Goal: Task Accomplishment & Management: Manage account settings

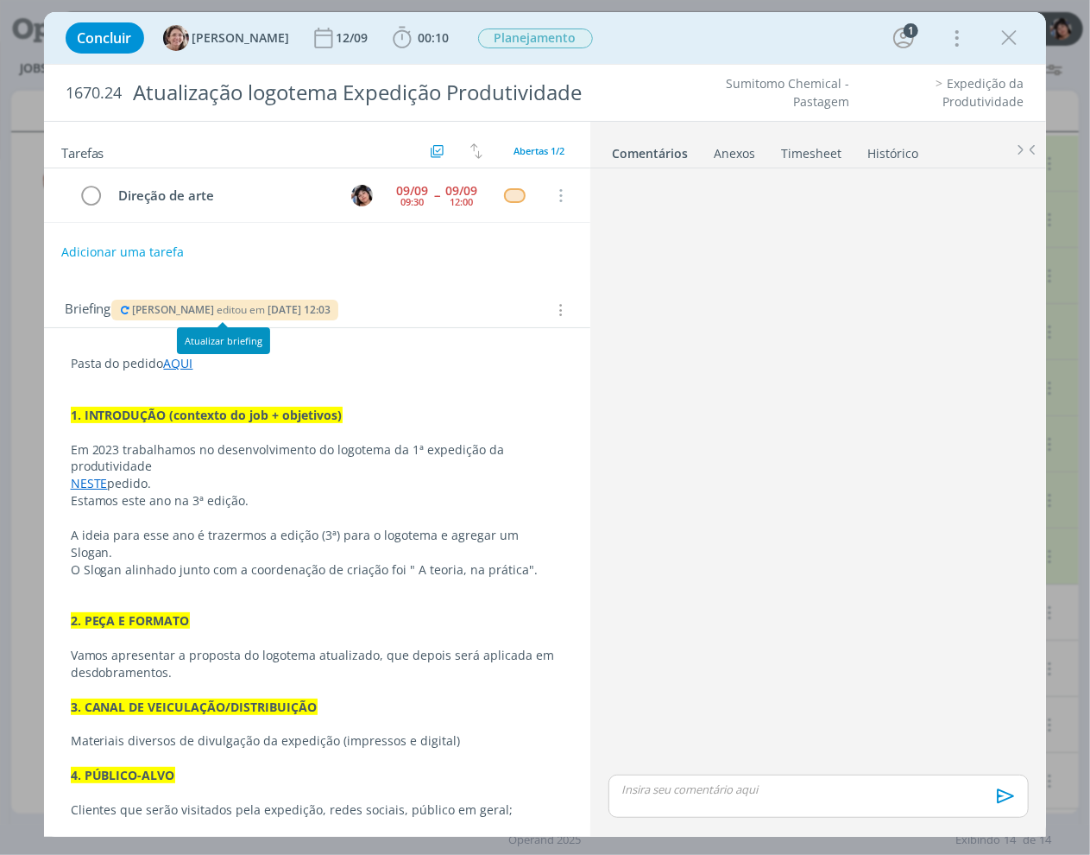
click at [119, 318] on div "[PERSON_NAME] editou em [DATE] 12:03" at bounding box center [225, 310] width 228 height 21
click at [121, 313] on icon "dialog" at bounding box center [126, 310] width 14 height 10
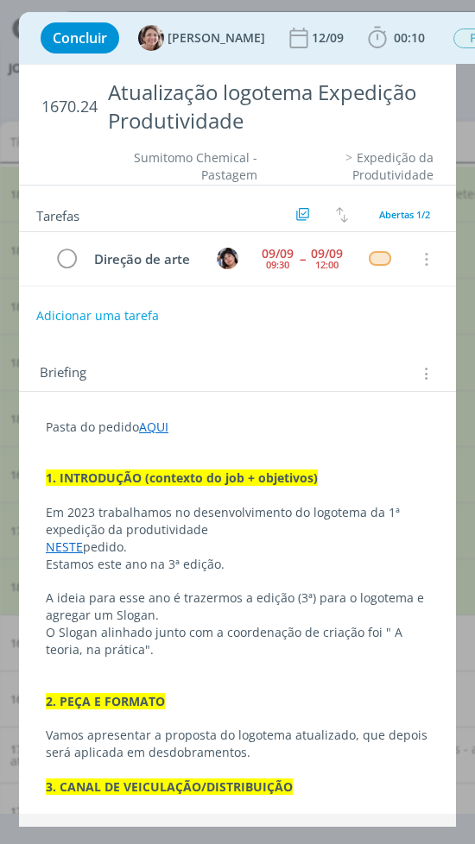
click at [306, 693] on p "dialog" at bounding box center [237, 684] width 383 height 17
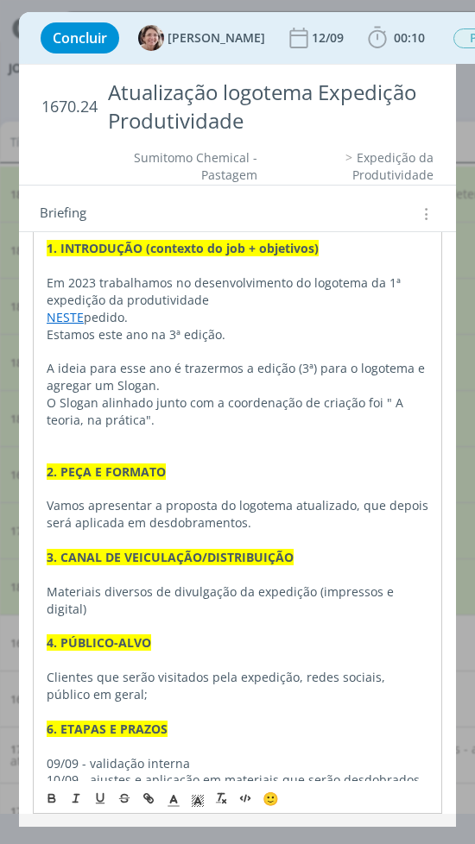
scroll to position [230, 0]
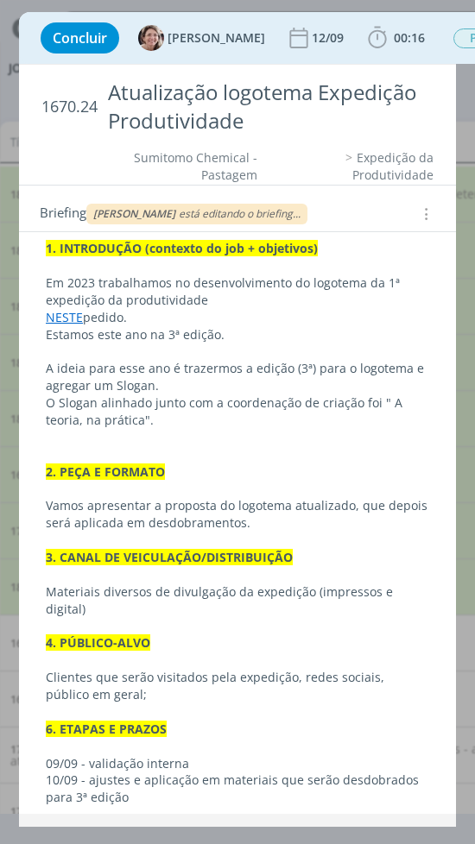
click at [248, 204] on div "Aline Jackisch está editando o briefing..." at bounding box center [196, 214] width 221 height 21
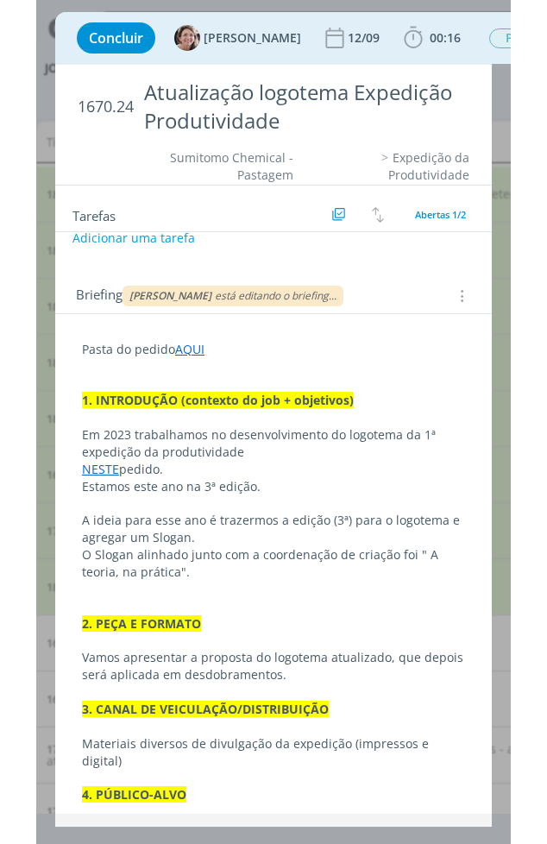
scroll to position [76, 0]
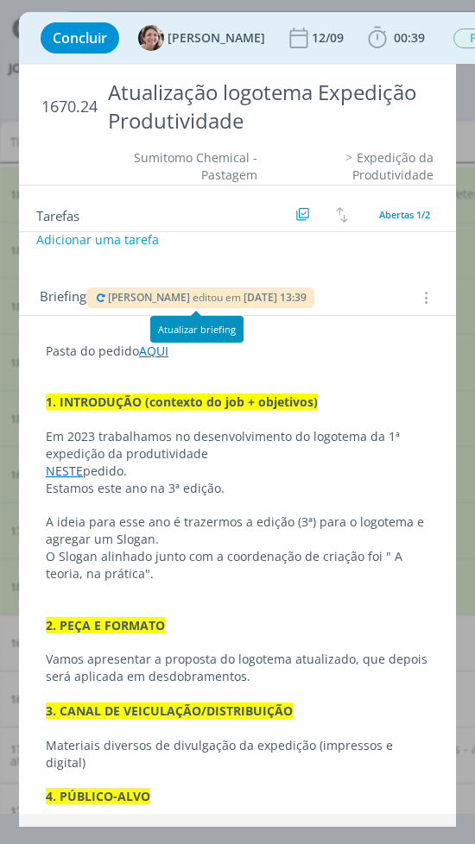
click at [168, 306] on div "Aline Jackisch editou em 09/09 às 13:39" at bounding box center [200, 297] width 228 height 21
click at [168, 302] on span "[PERSON_NAME]" at bounding box center [149, 297] width 82 height 15
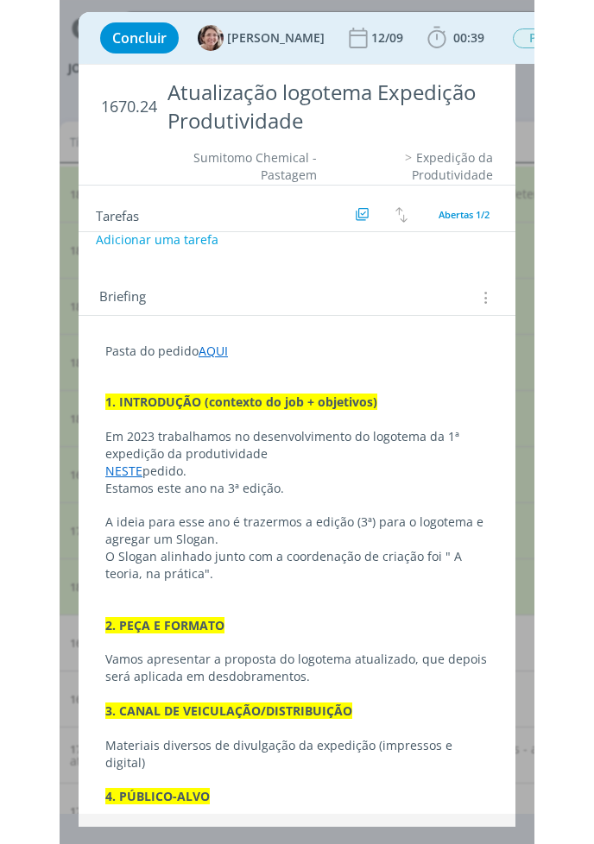
scroll to position [66, 0]
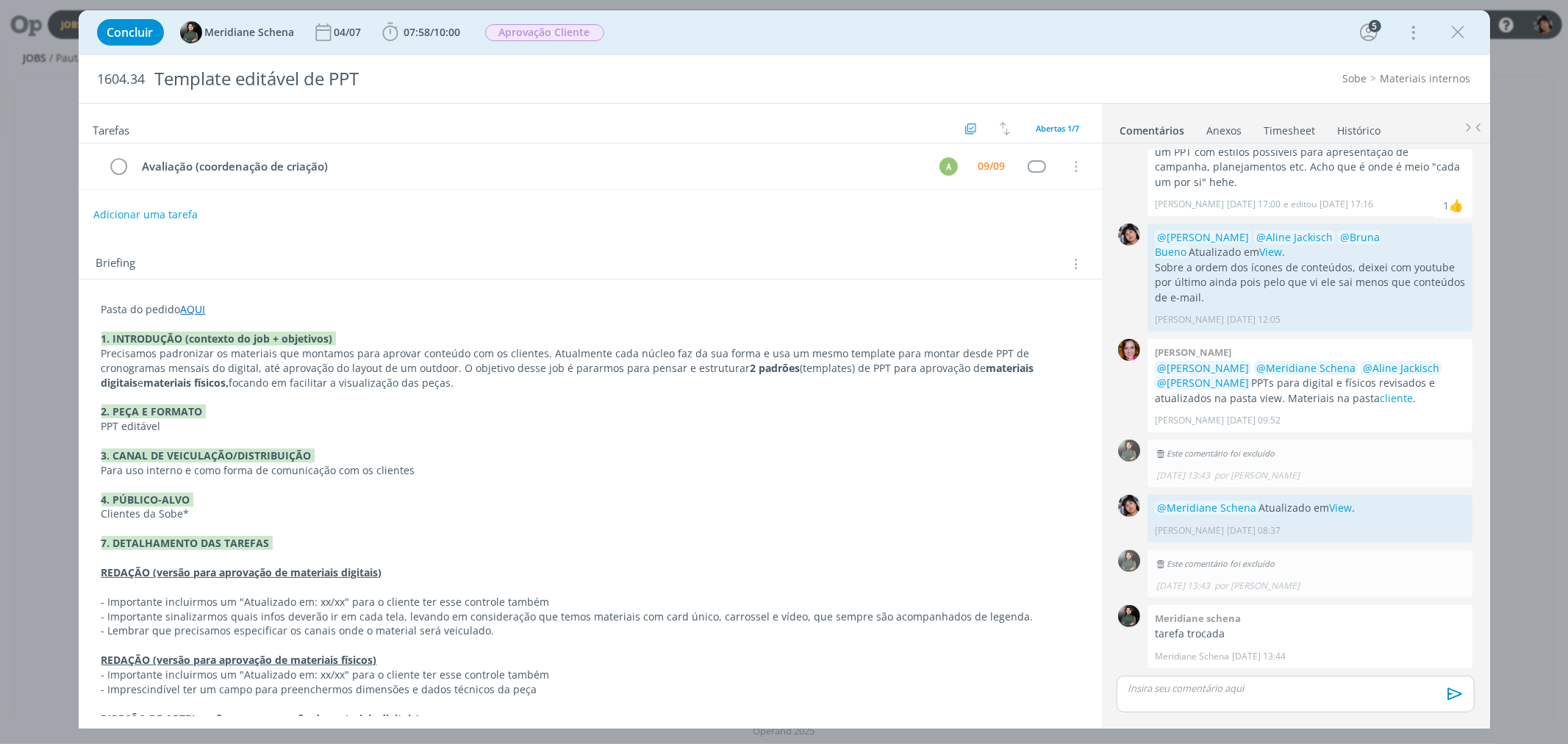
scroll to position [449, 0]
click at [505, 529] on icon "dialog" at bounding box center [1456, 535] width 16 height 14
click at [505, 577] on link "Excluir" at bounding box center [1405, 580] width 116 height 24
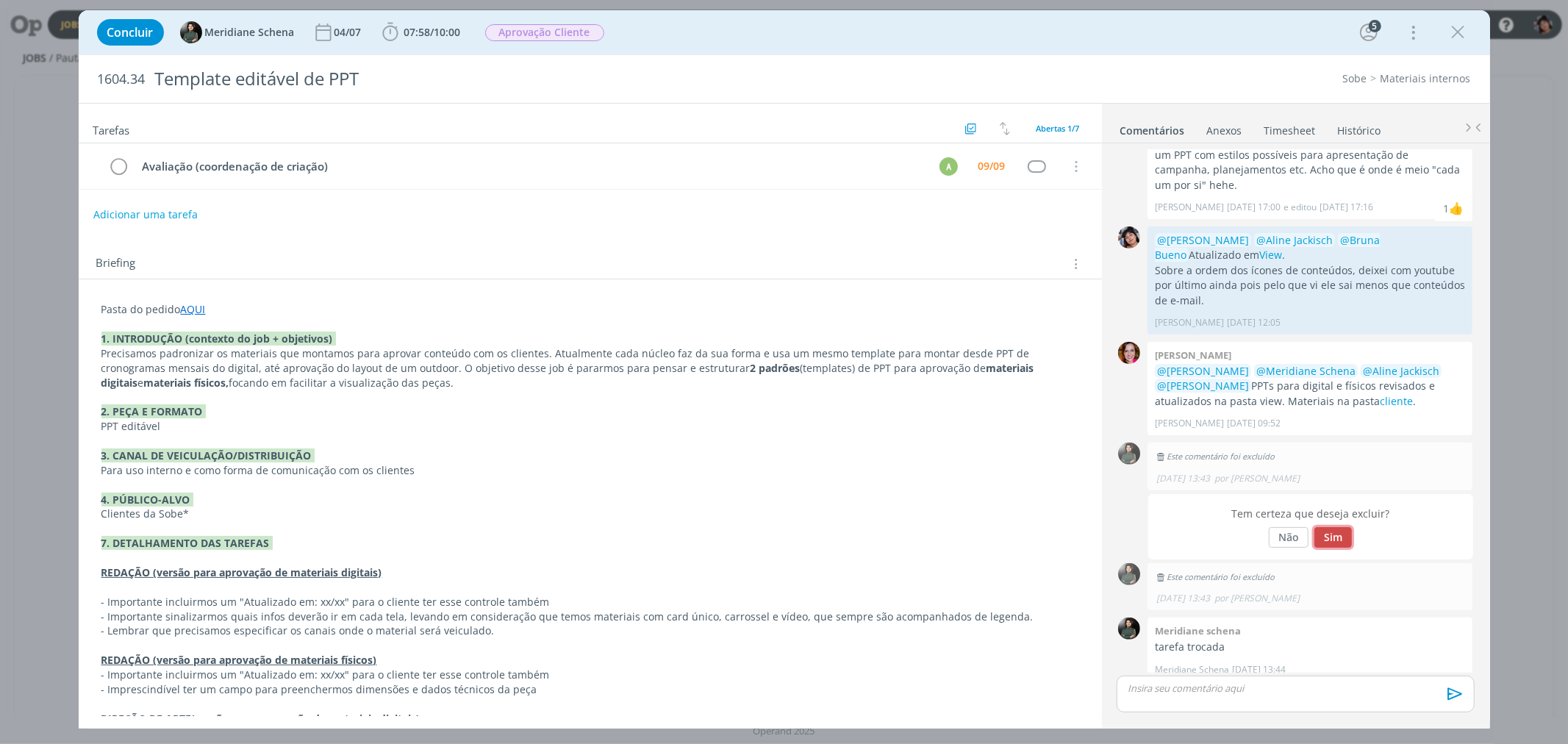
click at [505, 537] on button "Sim" at bounding box center [1333, 537] width 37 height 20
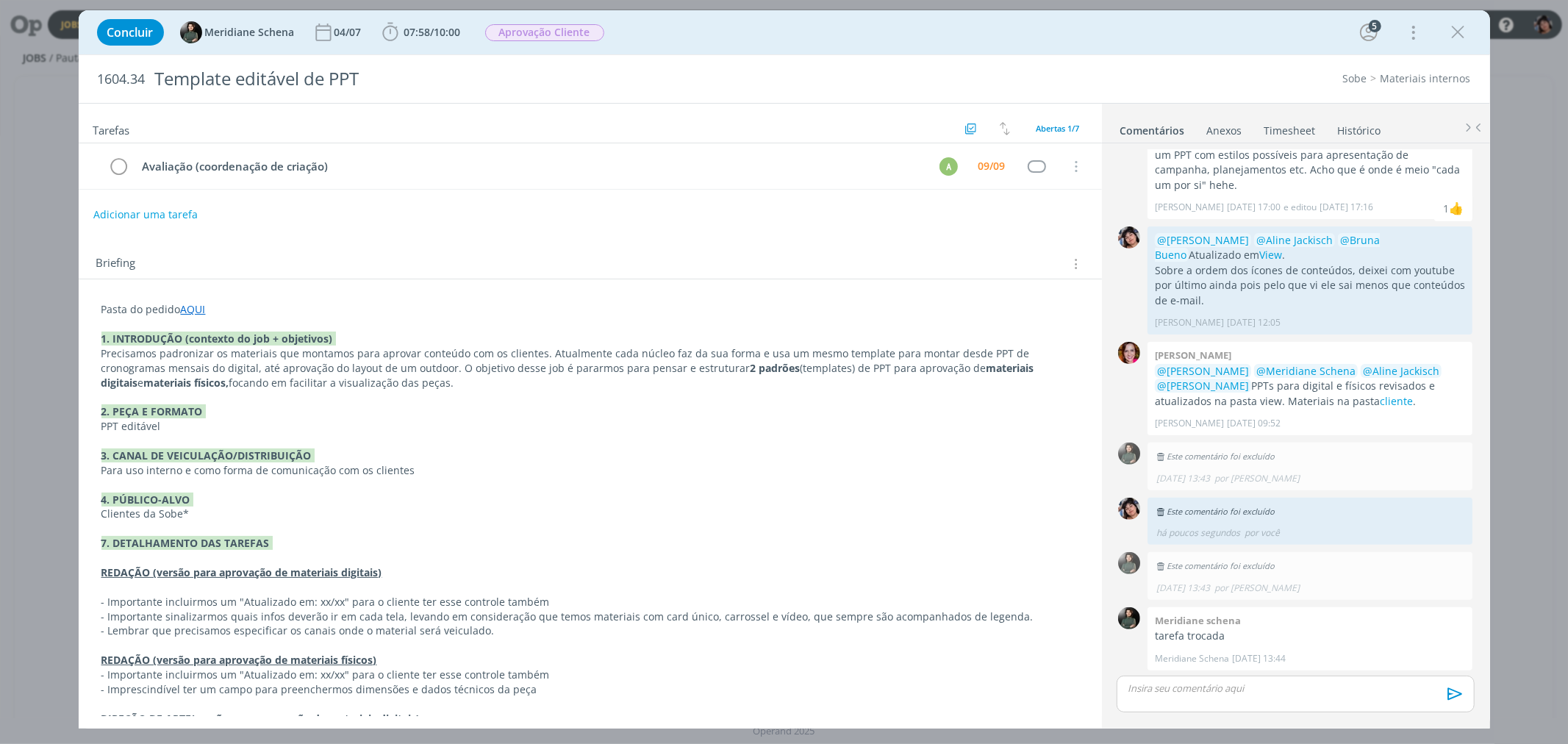
scroll to position [447, 0]
click at [505, 260] on link "View" at bounding box center [1271, 256] width 23 height 14
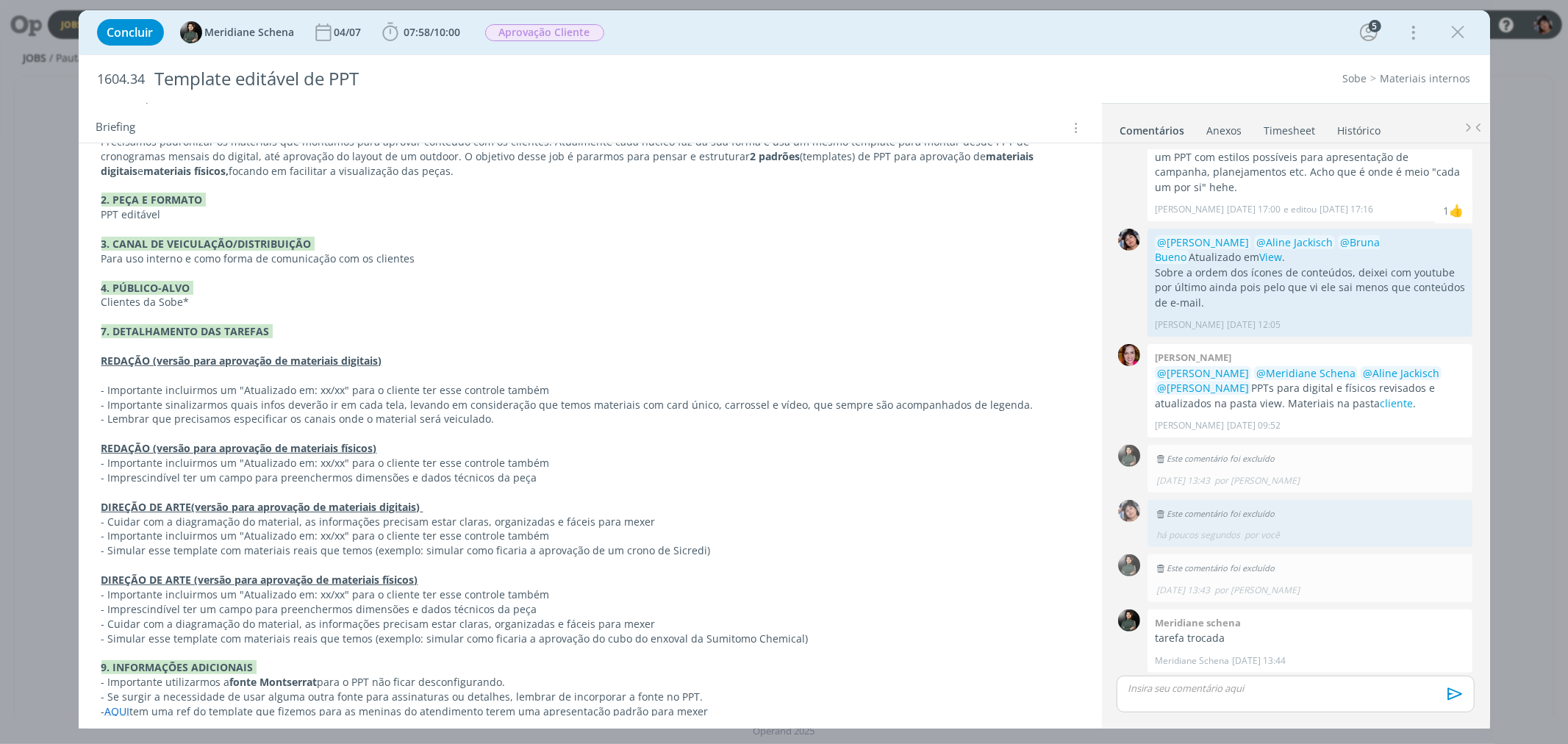
scroll to position [226, 0]
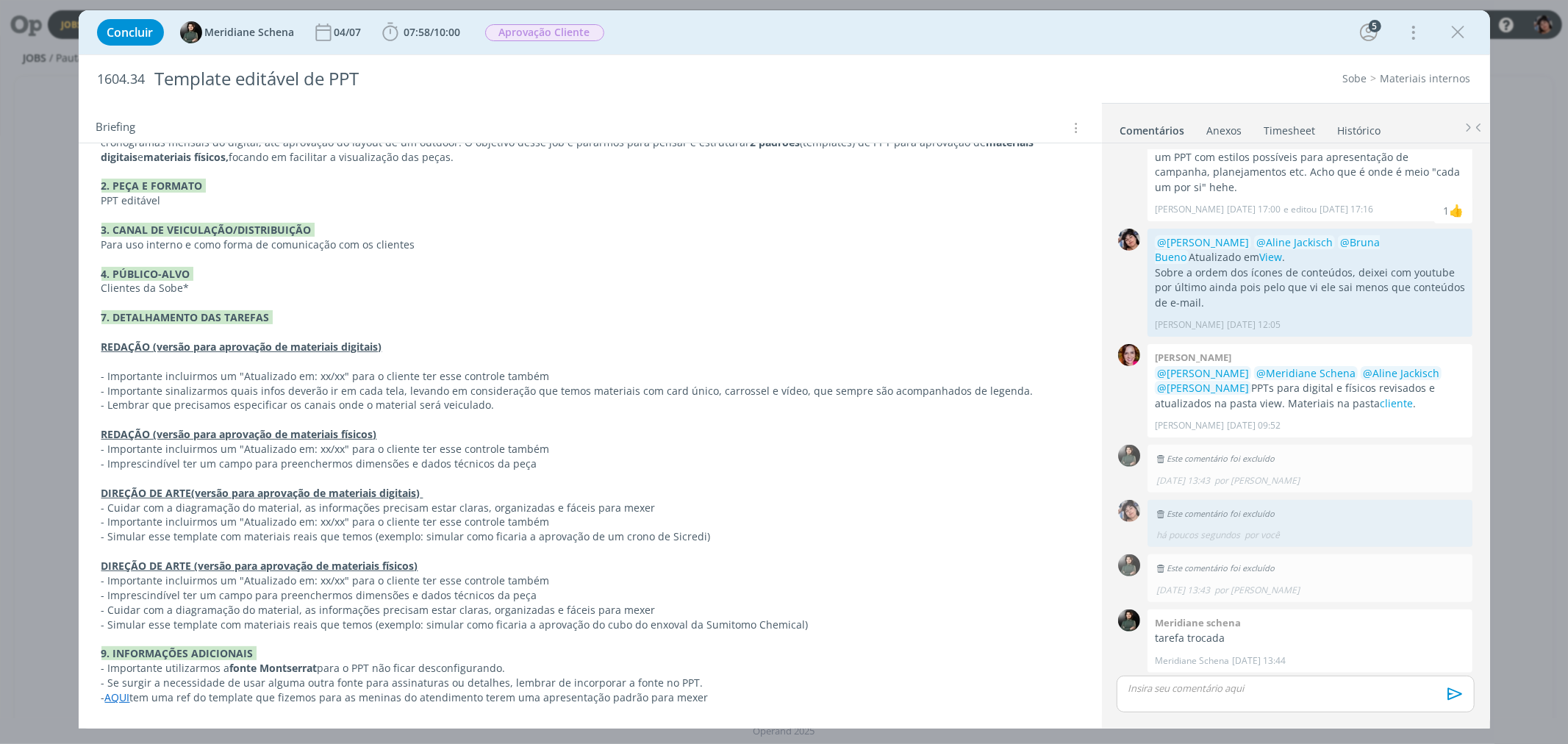
click at [480, 258] on p "dialog" at bounding box center [590, 259] width 978 height 14
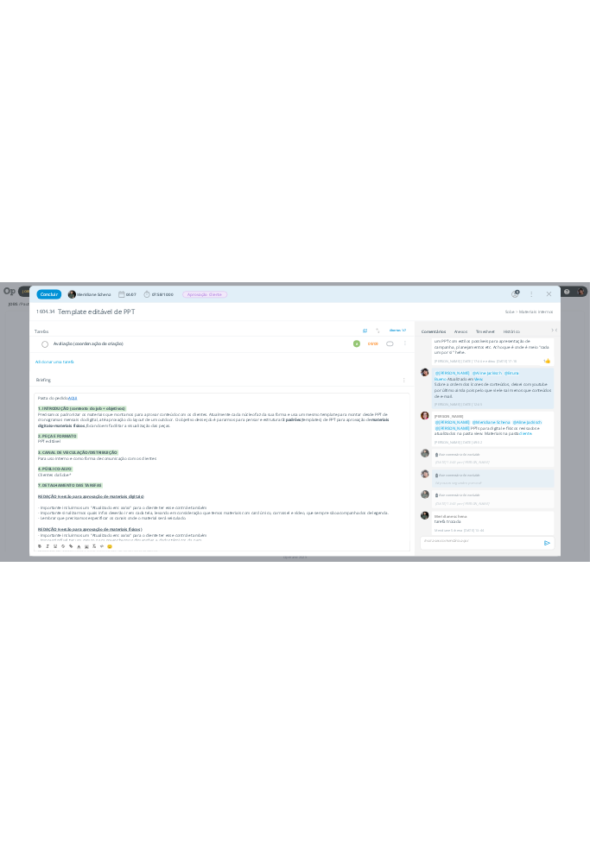
scroll to position [0, 0]
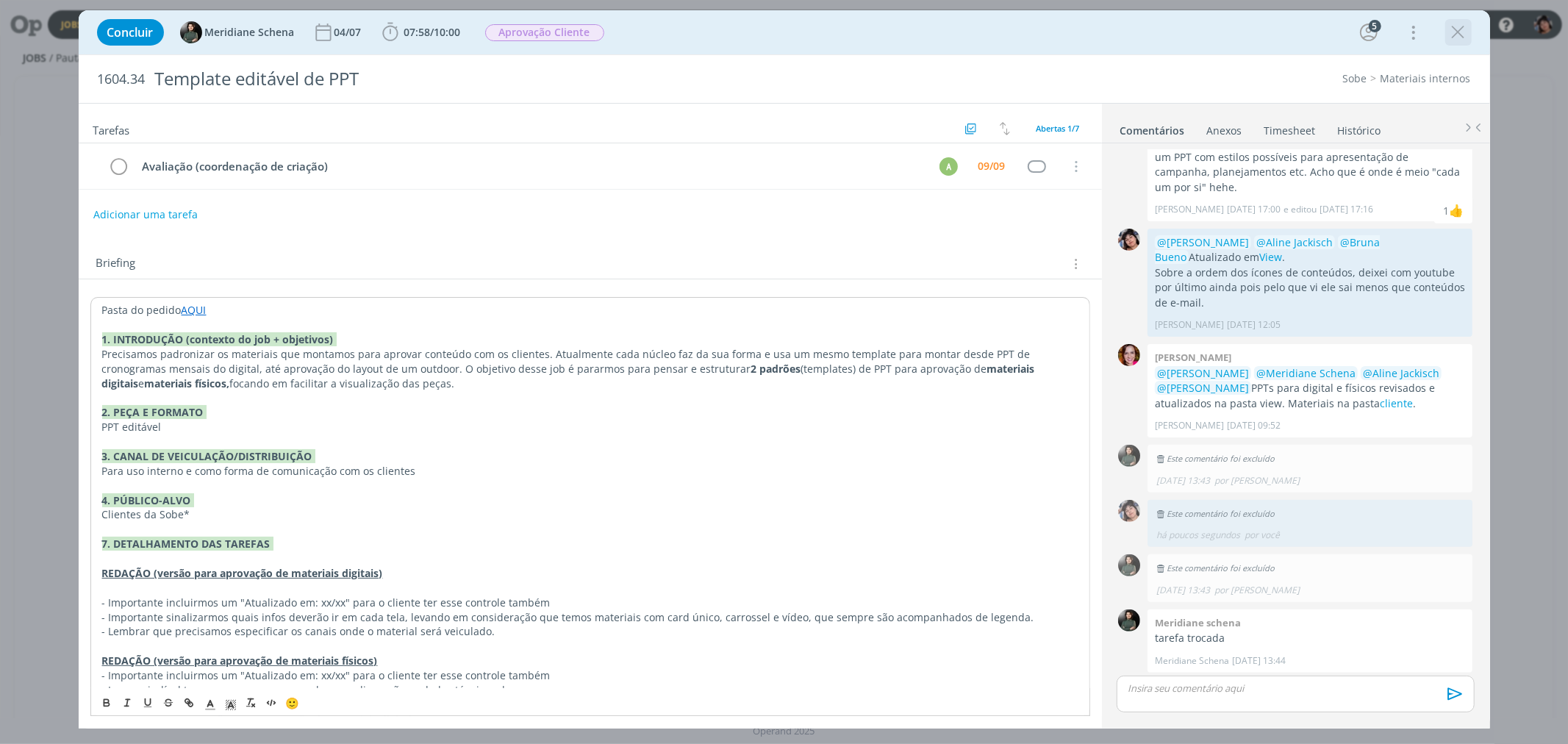
click at [505, 27] on icon "dialog" at bounding box center [1459, 32] width 22 height 22
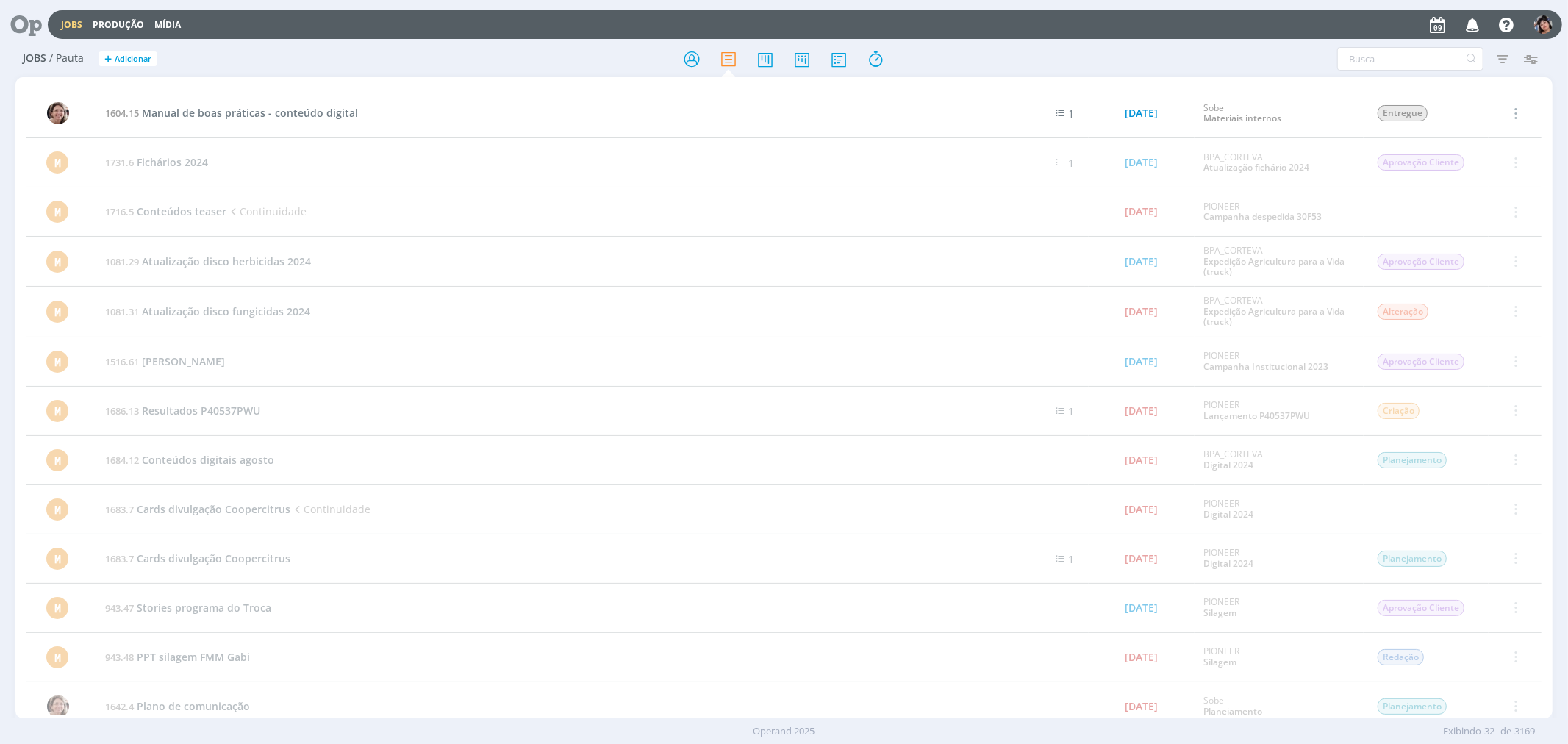
click at [62, 24] on link "Jobs" at bounding box center [72, 25] width 21 height 13
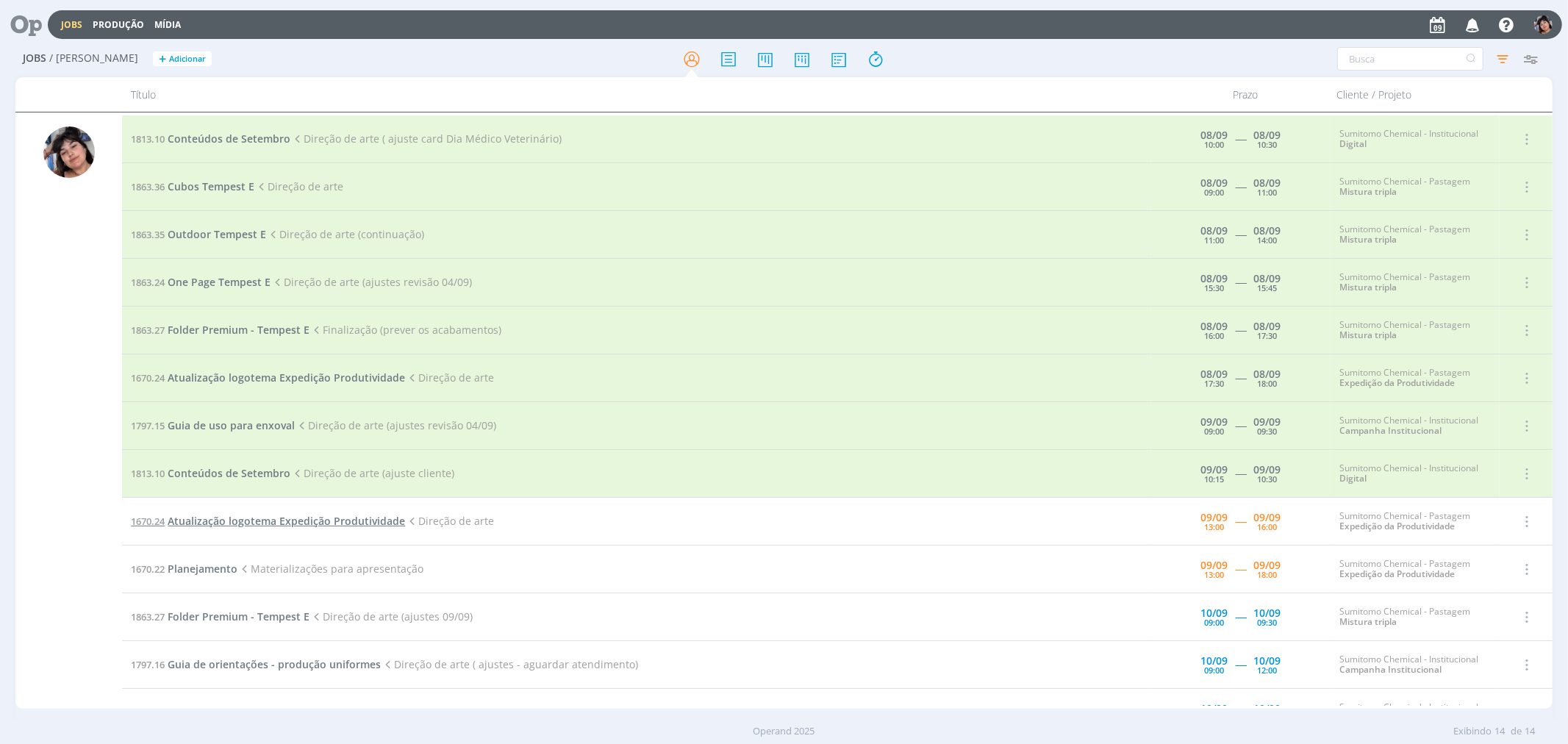
click at [272, 524] on span "Atualização logotema Expedição Produtividade" at bounding box center [286, 520] width 238 height 14
